Goal: Obtain resource: Download file/media

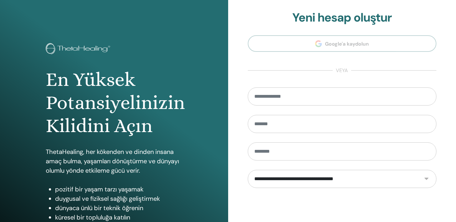
click at [310, 192] on form "**********" at bounding box center [342, 179] width 189 height 184
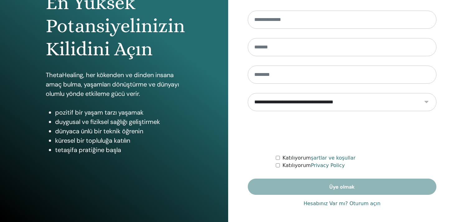
scroll to position [78, 0]
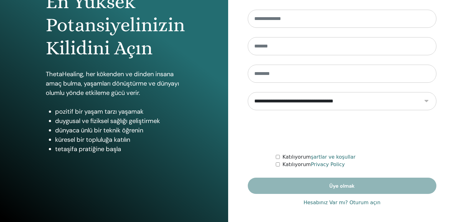
click at [338, 202] on link "Hesabınız Var mı? Oturum açın" at bounding box center [342, 201] width 77 height 7
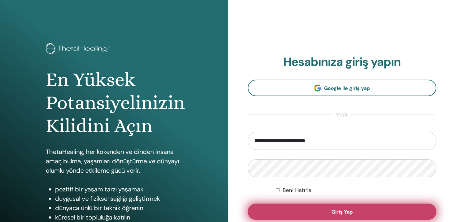
click at [339, 210] on span "Giriş Yap" at bounding box center [342, 211] width 21 height 7
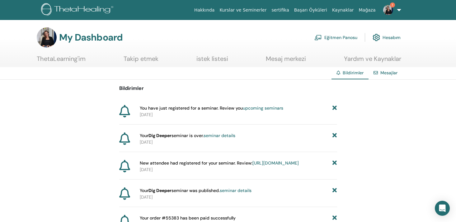
click at [266, 108] on link "upcoming seminars" at bounding box center [263, 108] width 41 height 6
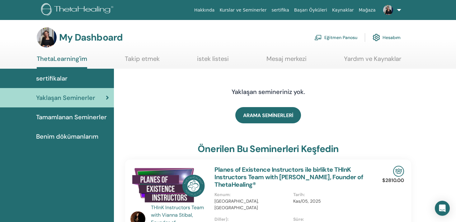
click at [63, 136] on span "Benim dökümanlarım" at bounding box center [67, 135] width 62 height 9
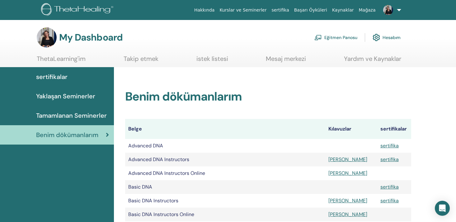
click at [383, 60] on link "Yardım ve Kaynaklar" at bounding box center [372, 61] width 57 height 12
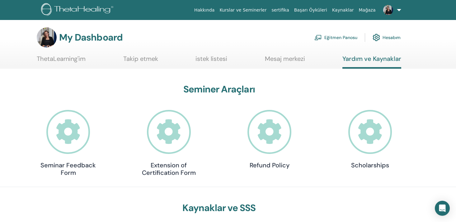
click at [76, 59] on link "ThetaLearning'im" at bounding box center [61, 61] width 49 height 12
click at [346, 37] on link "Eğitmen Panosu" at bounding box center [336, 38] width 43 height 14
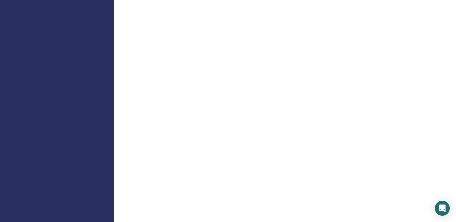
scroll to position [262, 0]
click at [116, 48] on div "Hoş Geldiniz Eğitmen" at bounding box center [285, 195] width 342 height 874
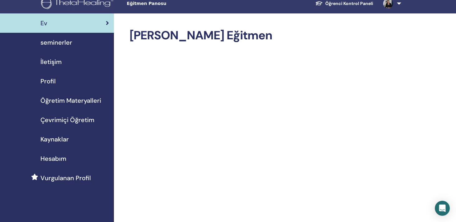
scroll to position [0, 0]
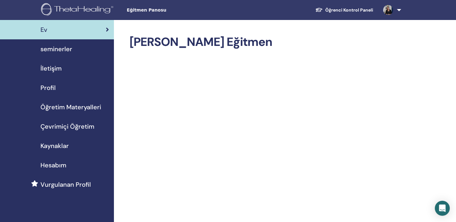
click at [61, 110] on span "Öğretim Materyalleri" at bounding box center [71, 106] width 61 height 9
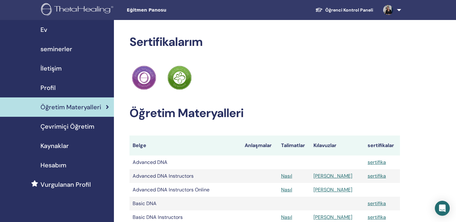
click at [267, 75] on div "ThetaHealing pratisyen ThetaHealing Eğitmen" at bounding box center [265, 77] width 271 height 27
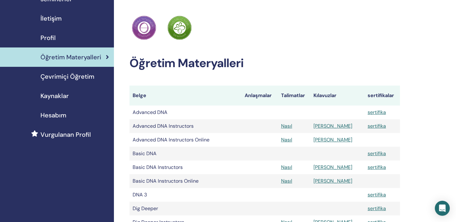
scroll to position [62, 0]
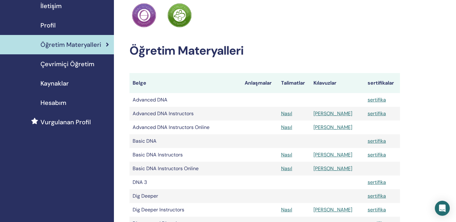
click at [333, 113] on link "Manuel" at bounding box center [333, 113] width 39 height 7
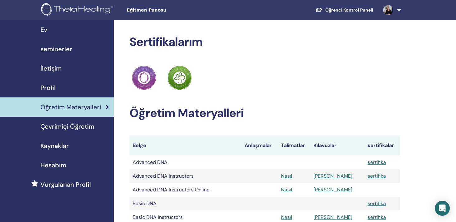
scroll to position [62, 0]
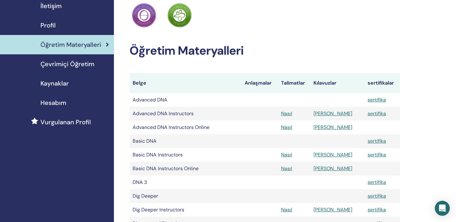
click at [235, 19] on div "ThetaHealing pratisyen ThetaHealing Eğitmen" at bounding box center [265, 15] width 271 height 27
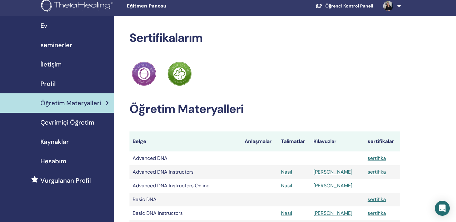
scroll to position [0, 0]
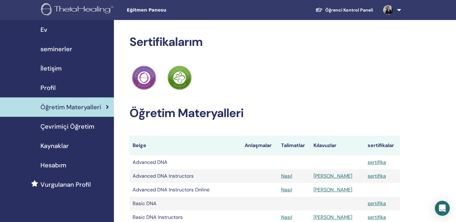
click at [366, 10] on link "Öğrenci Kontrol Paneli" at bounding box center [345, 10] width 68 height 12
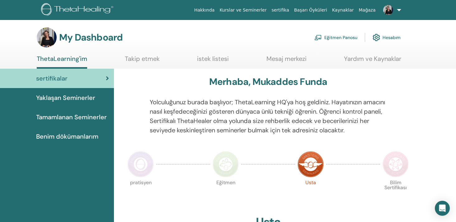
click at [78, 135] on span "Benim dökümanlarım" at bounding box center [67, 135] width 62 height 9
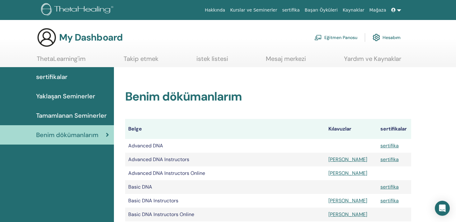
click at [78, 135] on span "Benim dökümanlarım" at bounding box center [67, 134] width 62 height 9
click at [338, 159] on link "[PERSON_NAME]" at bounding box center [348, 159] width 39 height 7
click at [341, 202] on link "[PERSON_NAME]" at bounding box center [348, 200] width 39 height 7
